Goal: Task Accomplishment & Management: Use online tool/utility

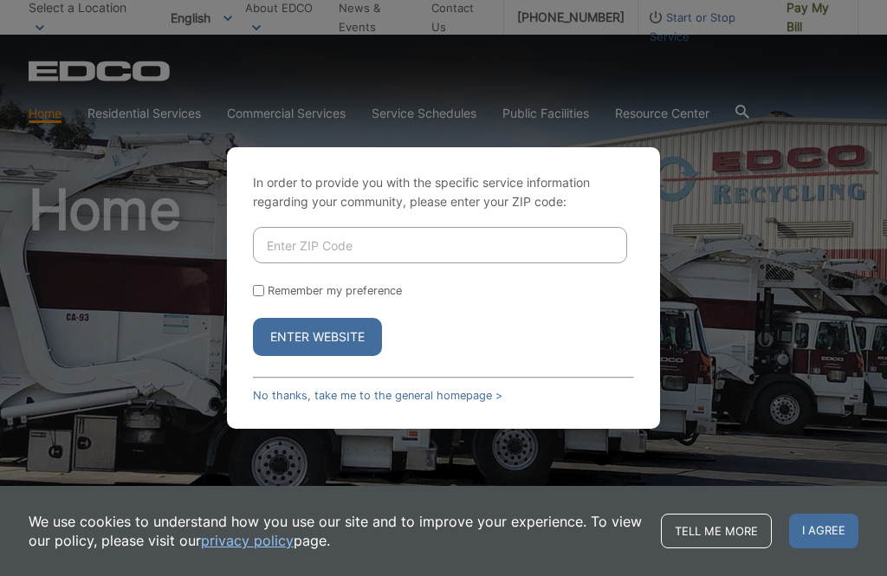
click at [551, 263] on input "Enter ZIP Code" at bounding box center [440, 245] width 374 height 36
type input "92019"
click at [260, 296] on input "Remember my preference" at bounding box center [258, 290] width 11 height 11
checkbox input "true"
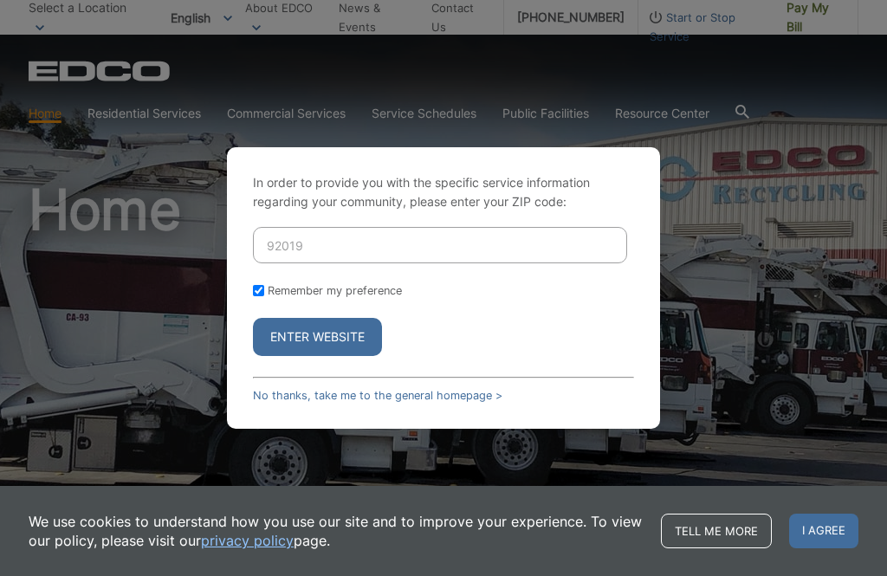
click at [358, 356] on button "Enter Website" at bounding box center [317, 337] width 129 height 38
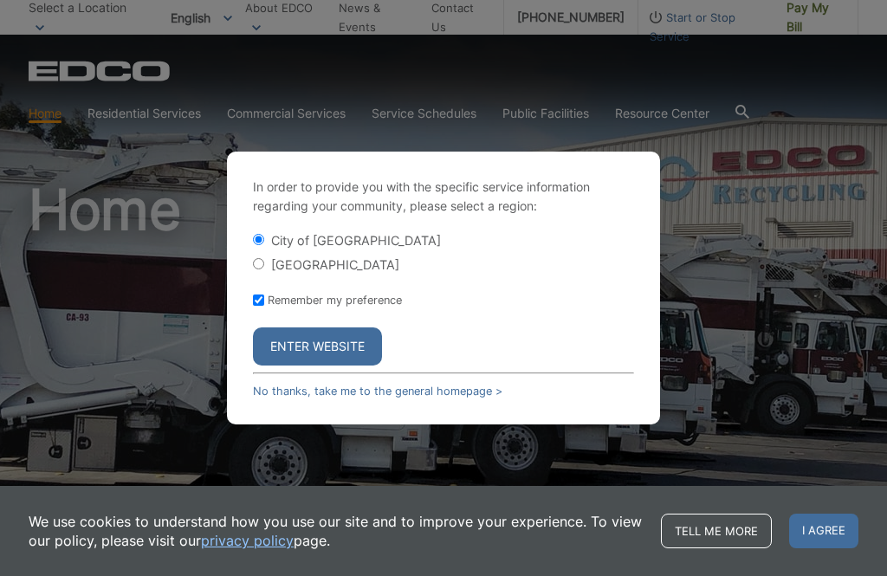
click at [355, 365] on button "Enter Website" at bounding box center [317, 346] width 129 height 38
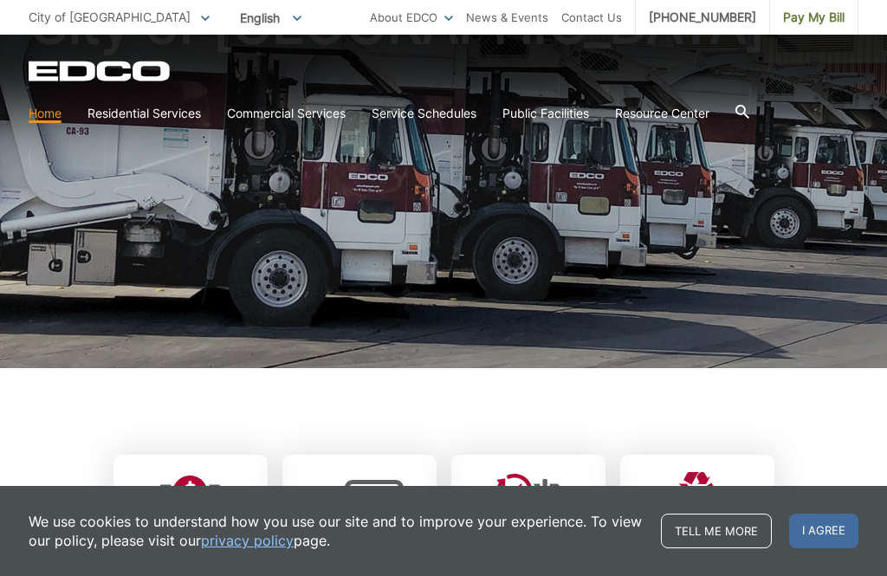
scroll to position [189, 0]
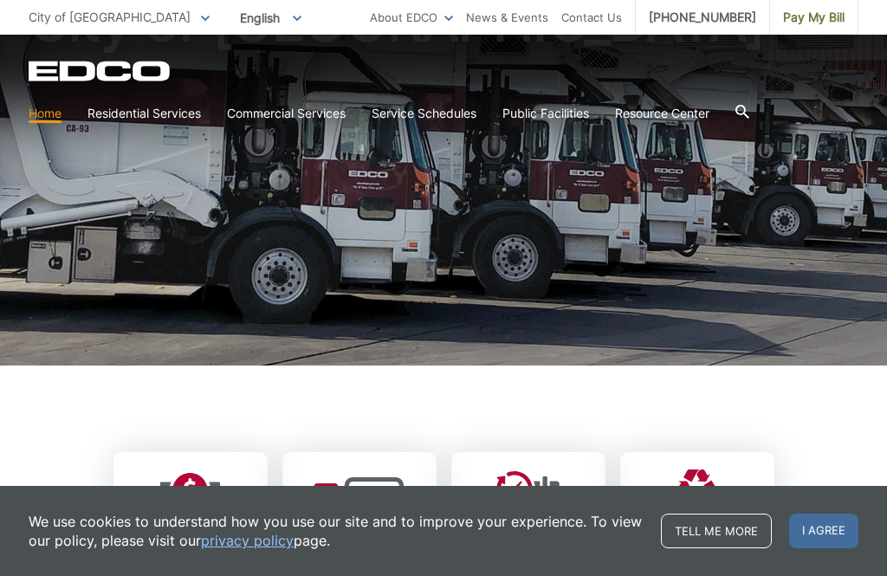
click at [824, 20] on span "Pay My Bill" at bounding box center [813, 17] width 61 height 19
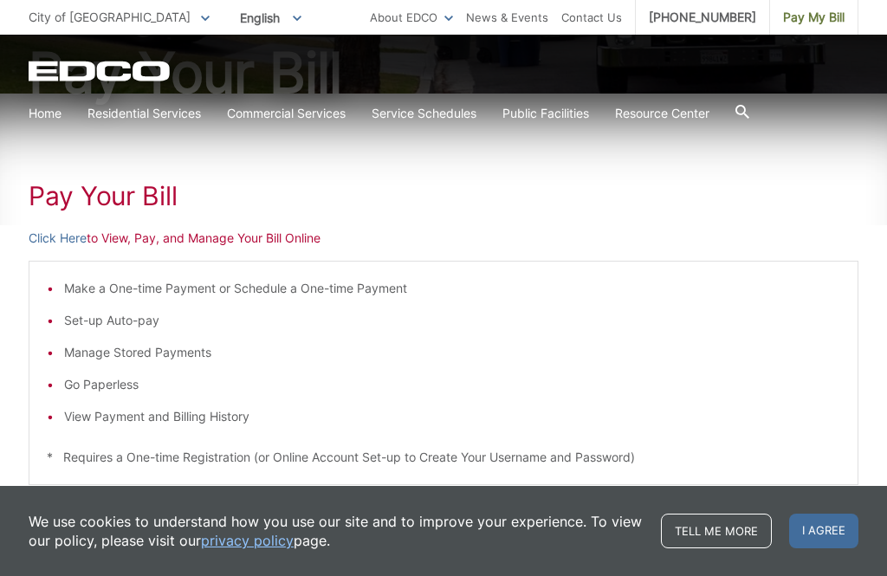
scroll to position [197, 0]
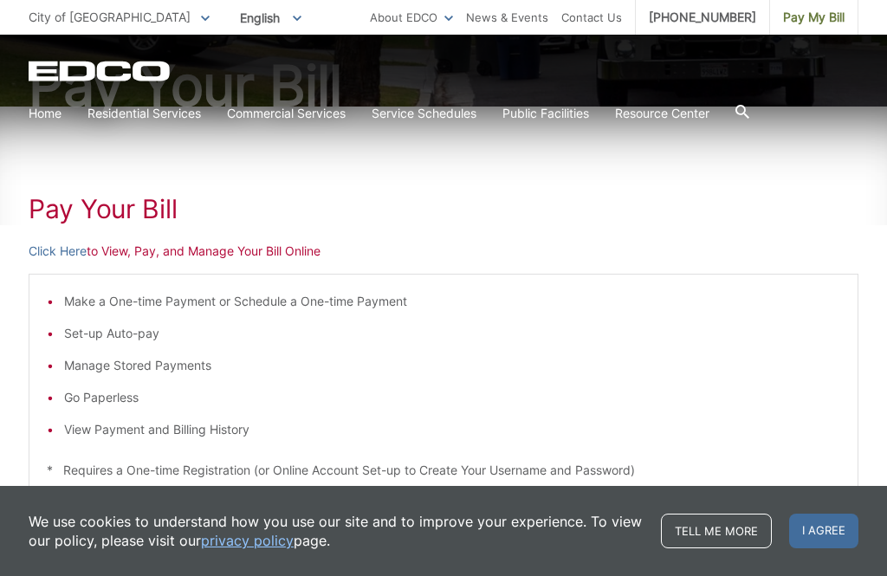
click at [238, 259] on p "Click Here to View, Pay, and Manage Your Bill Online" at bounding box center [444, 251] width 830 height 19
click at [63, 254] on link "Click Here" at bounding box center [58, 251] width 58 height 19
